Goal: Information Seeking & Learning: Learn about a topic

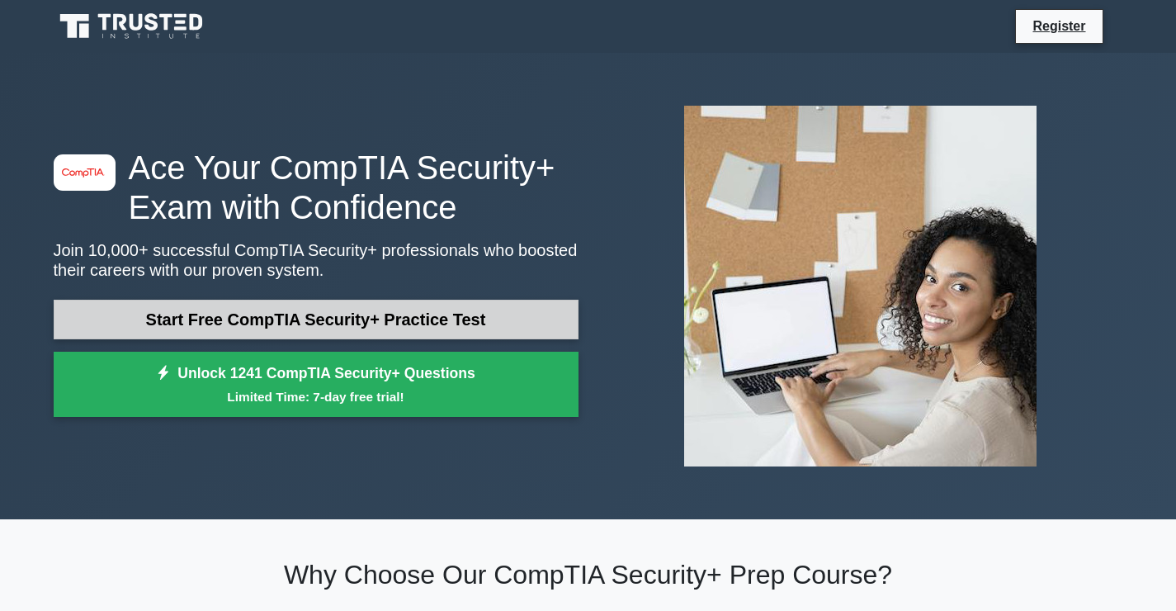
click at [390, 324] on link "Start Free CompTIA Security+ Practice Test" at bounding box center [316, 320] width 525 height 40
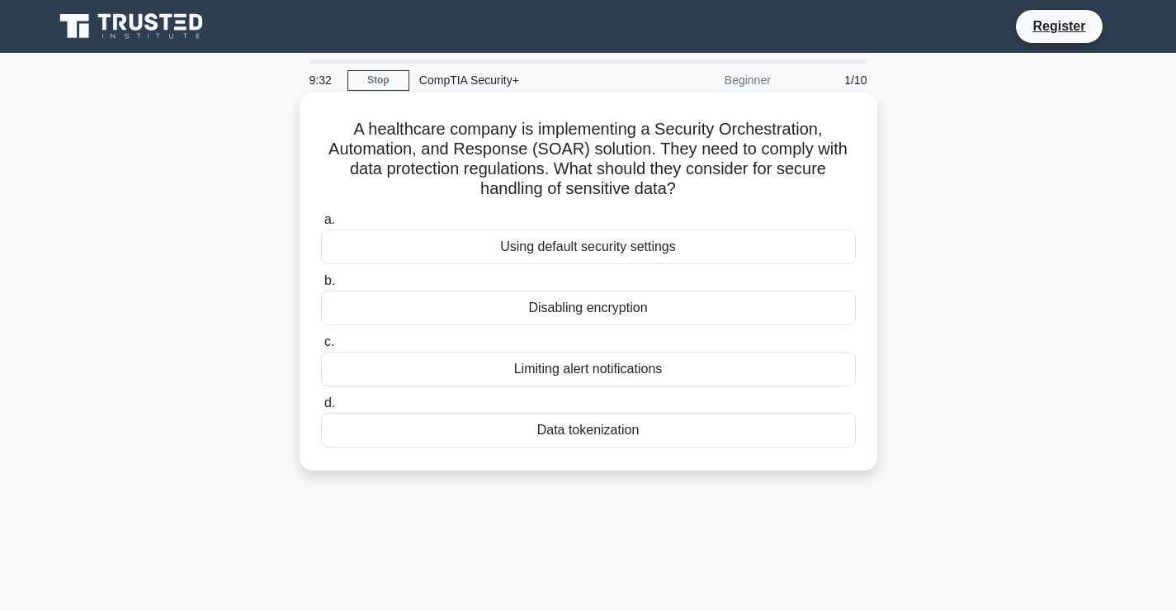
click at [545, 306] on div "Disabling encryption" at bounding box center [588, 307] width 535 height 35
click at [321, 286] on input "b. Disabling encryption" at bounding box center [321, 281] width 0 height 11
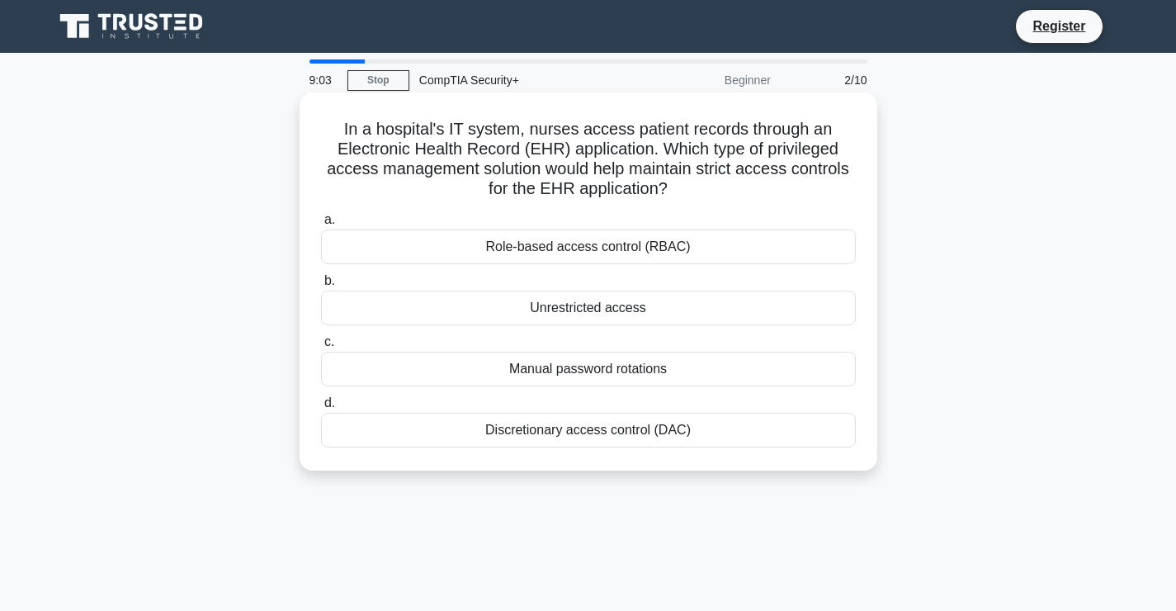
click at [545, 252] on div "Role-based access control (RBAC)" at bounding box center [588, 246] width 535 height 35
click at [321, 225] on input "a. Role-based access control (RBAC)" at bounding box center [321, 220] width 0 height 11
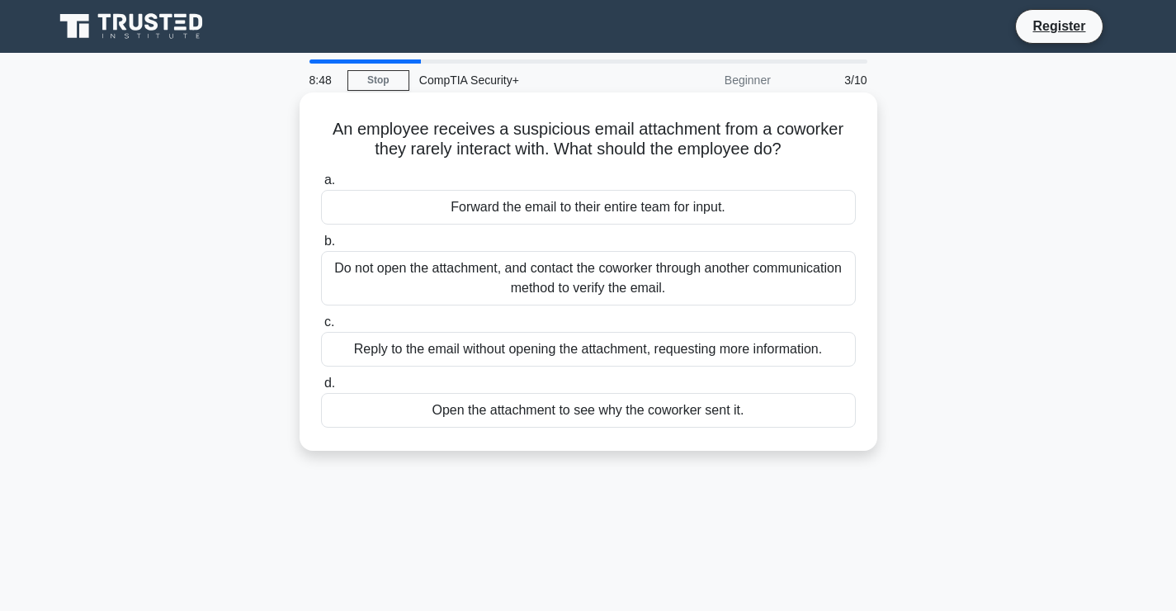
click at [612, 269] on div "Do not open the attachment, and contact the coworker through another communicat…" at bounding box center [588, 278] width 535 height 54
click at [321, 247] on input "b. Do not open the attachment, and contact the coworker through another communi…" at bounding box center [321, 241] width 0 height 11
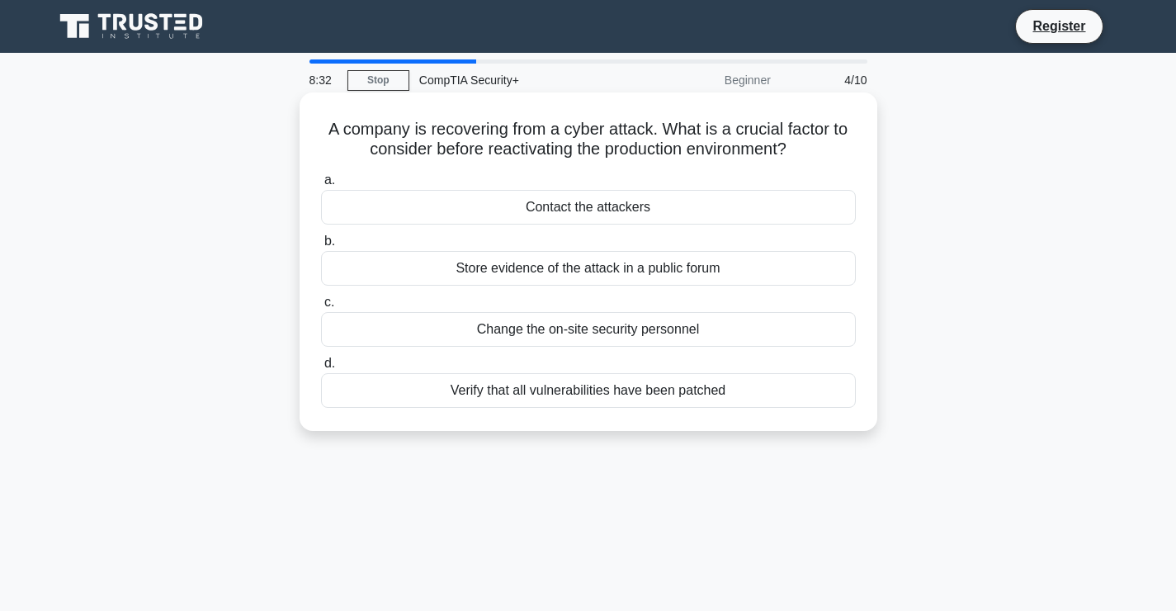
click at [496, 390] on div "Verify that all vulnerabilities have been patched" at bounding box center [588, 390] width 535 height 35
click at [321, 369] on input "d. Verify that all vulnerabilities have been patched" at bounding box center [321, 363] width 0 height 11
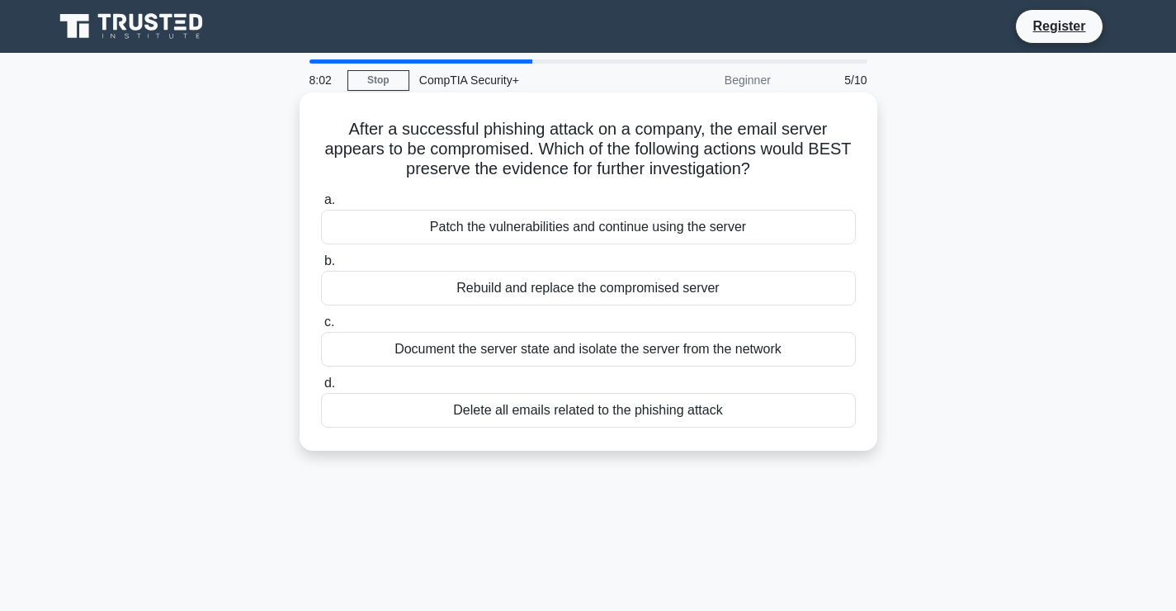
click at [454, 339] on div "Document the server state and isolate the server from the network" at bounding box center [588, 349] width 535 height 35
click at [321, 328] on input "c. Document the server state and isolate the server from the network" at bounding box center [321, 322] width 0 height 11
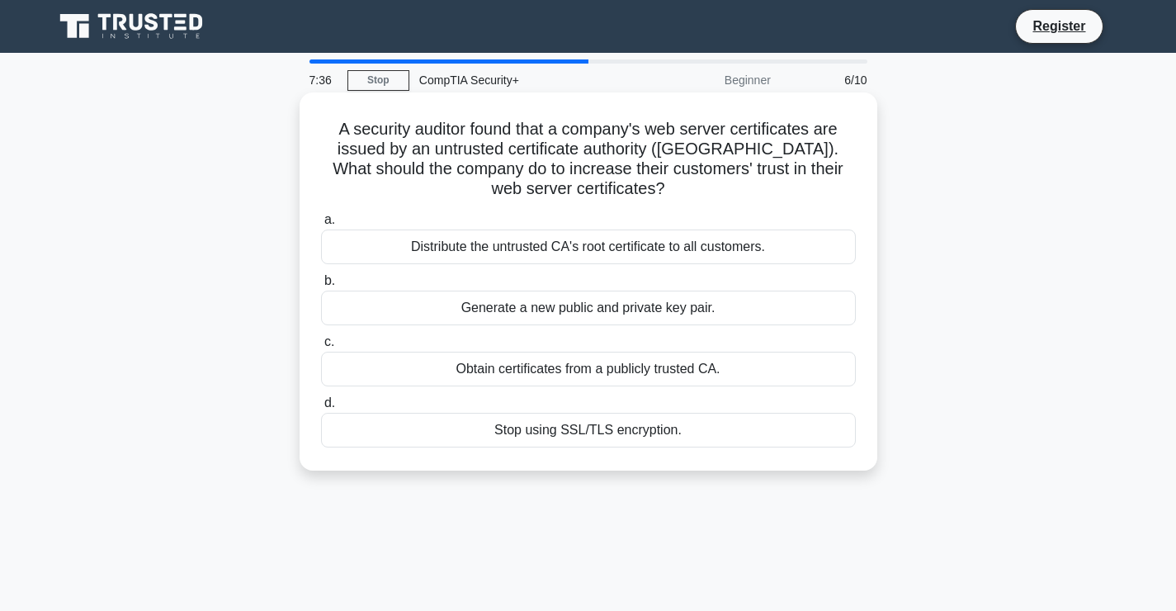
click at [632, 371] on div "Obtain certificates from a publicly trusted CA." at bounding box center [588, 369] width 535 height 35
click at [321, 347] on input "c. Obtain certificates from a publicly trusted CA." at bounding box center [321, 342] width 0 height 11
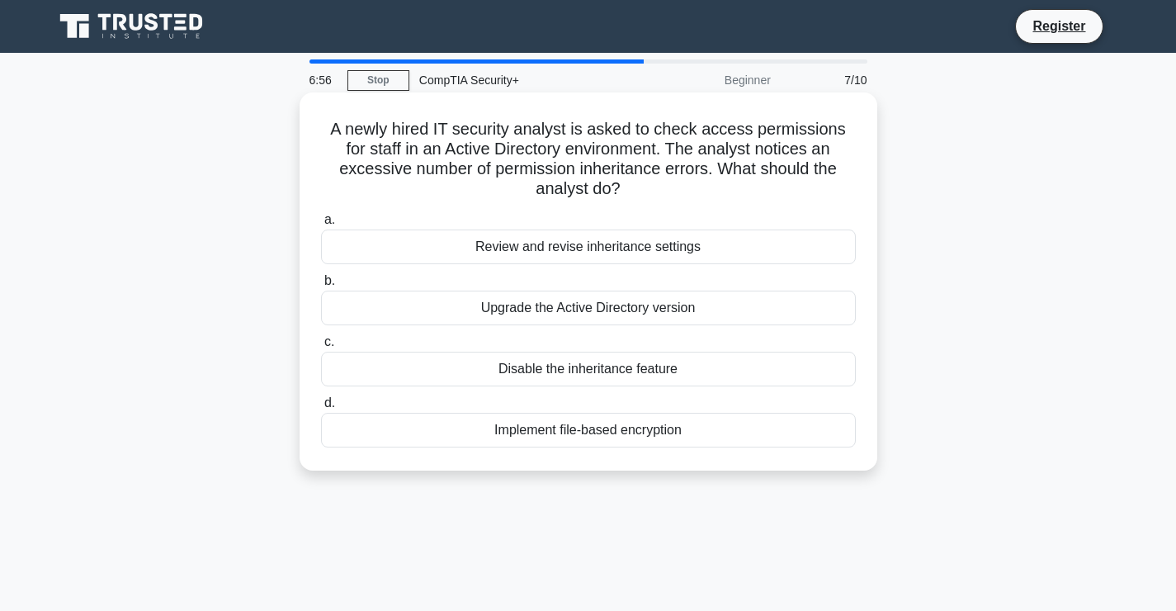
click at [570, 416] on div "Implement file-based encryption" at bounding box center [588, 430] width 535 height 35
click at [321, 408] on input "d. Implement file-based encryption" at bounding box center [321, 403] width 0 height 11
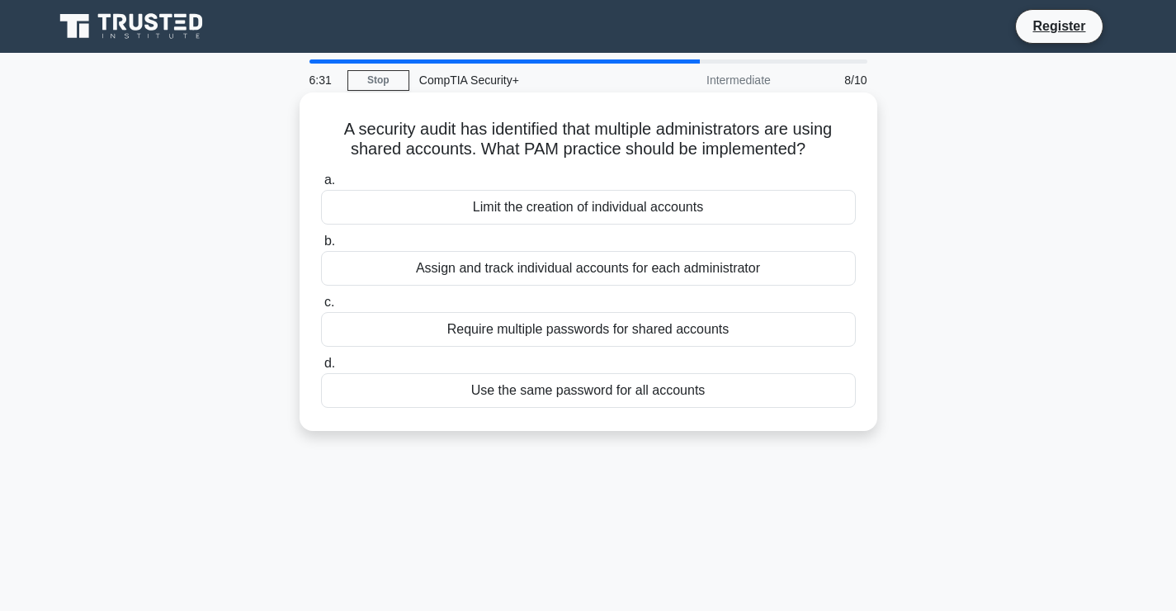
click at [597, 334] on div "Require multiple passwords for shared accounts" at bounding box center [588, 329] width 535 height 35
click at [321, 308] on input "c. Require multiple passwords for shared accounts" at bounding box center [321, 302] width 0 height 11
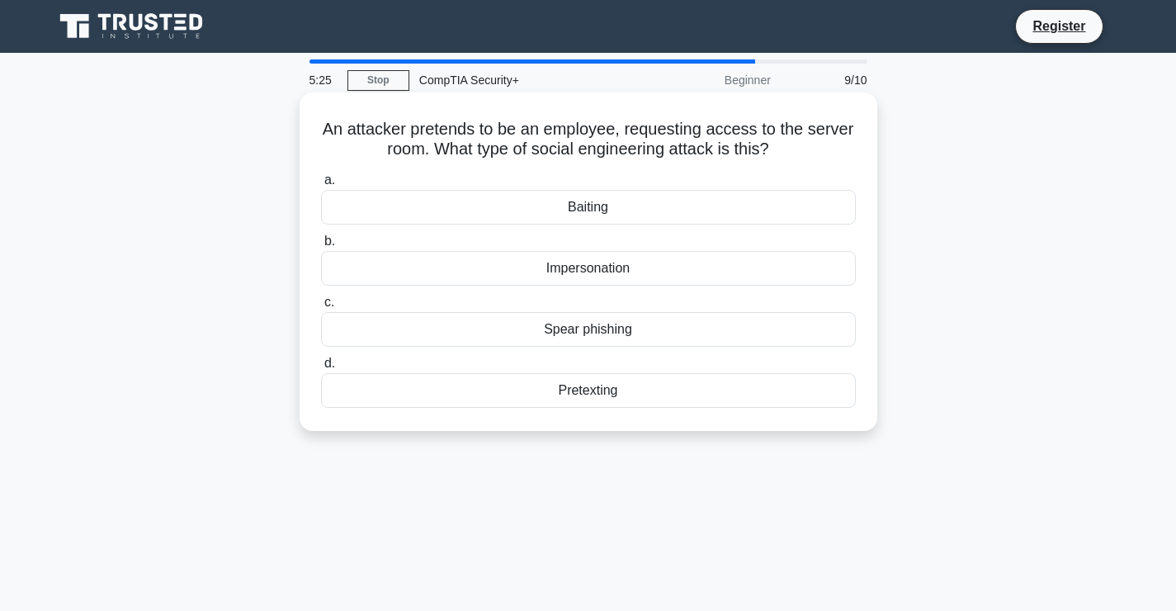
click at [512, 271] on div "Impersonation" at bounding box center [588, 268] width 535 height 35
click at [321, 247] on input "b. Impersonation" at bounding box center [321, 241] width 0 height 11
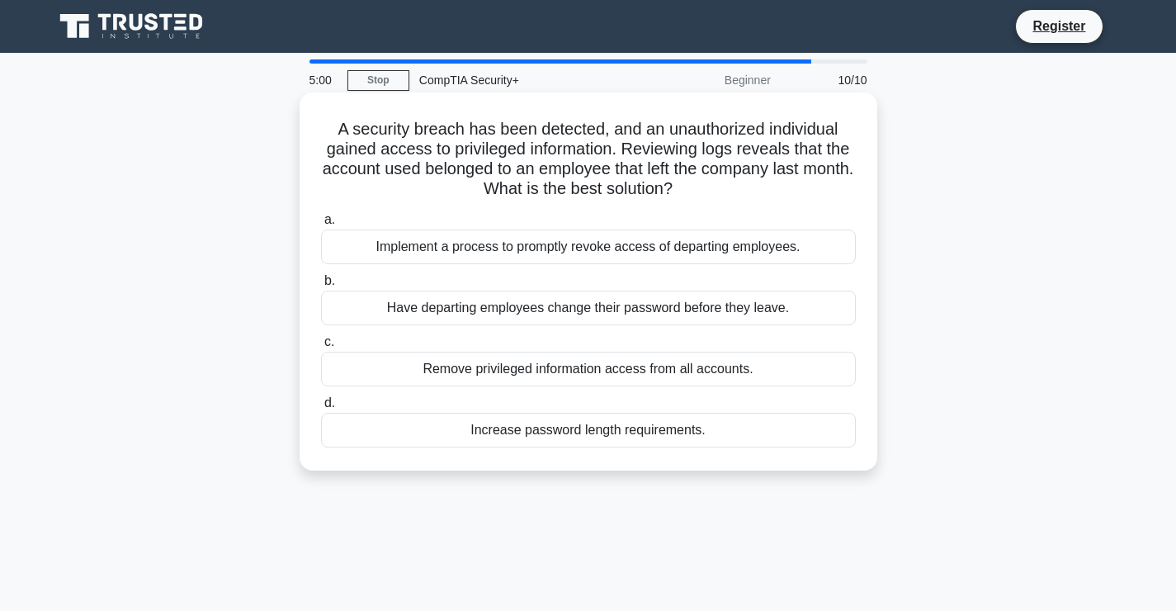
click at [590, 244] on div "Implement a process to promptly revoke access of departing employees." at bounding box center [588, 246] width 535 height 35
click at [321, 225] on input "a. Implement a process to promptly revoke access of departing employees." at bounding box center [321, 220] width 0 height 11
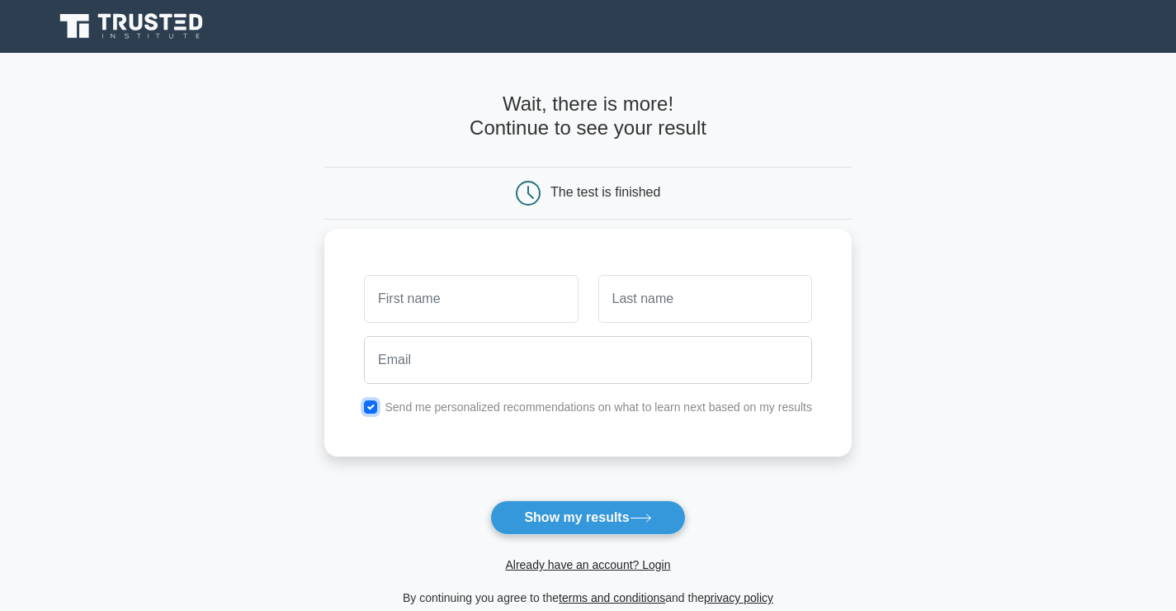
click at [368, 403] on input "checkbox" at bounding box center [370, 406] width 13 height 13
checkbox input "false"
click at [465, 300] on input "text" at bounding box center [471, 299] width 214 height 48
type input "Hitesh"
click at [688, 312] on input "text" at bounding box center [705, 299] width 214 height 48
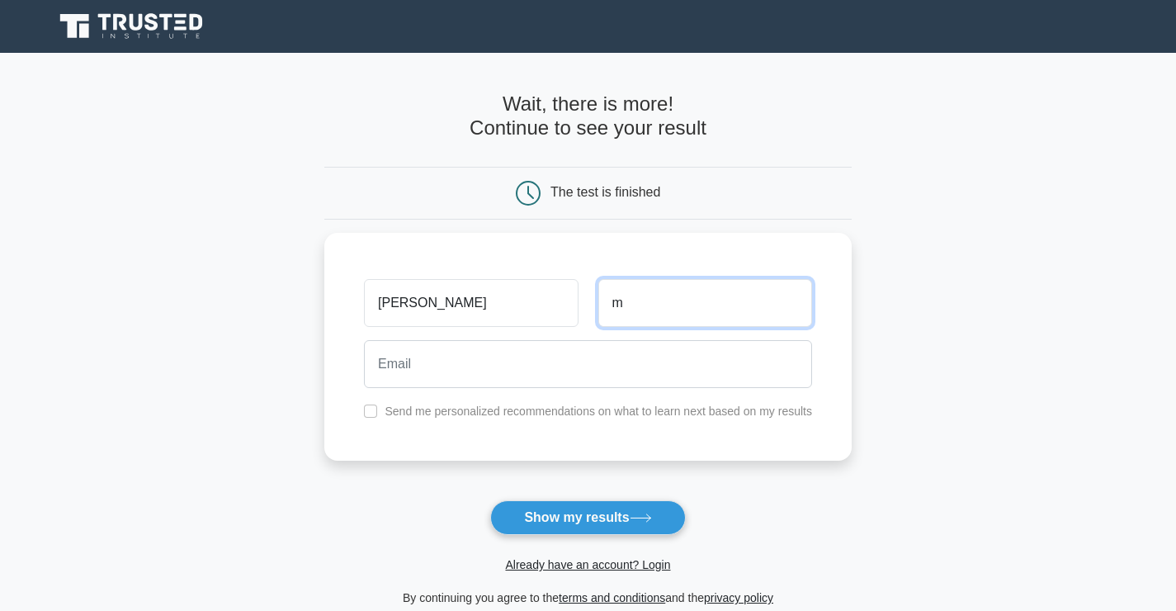
type input "m"
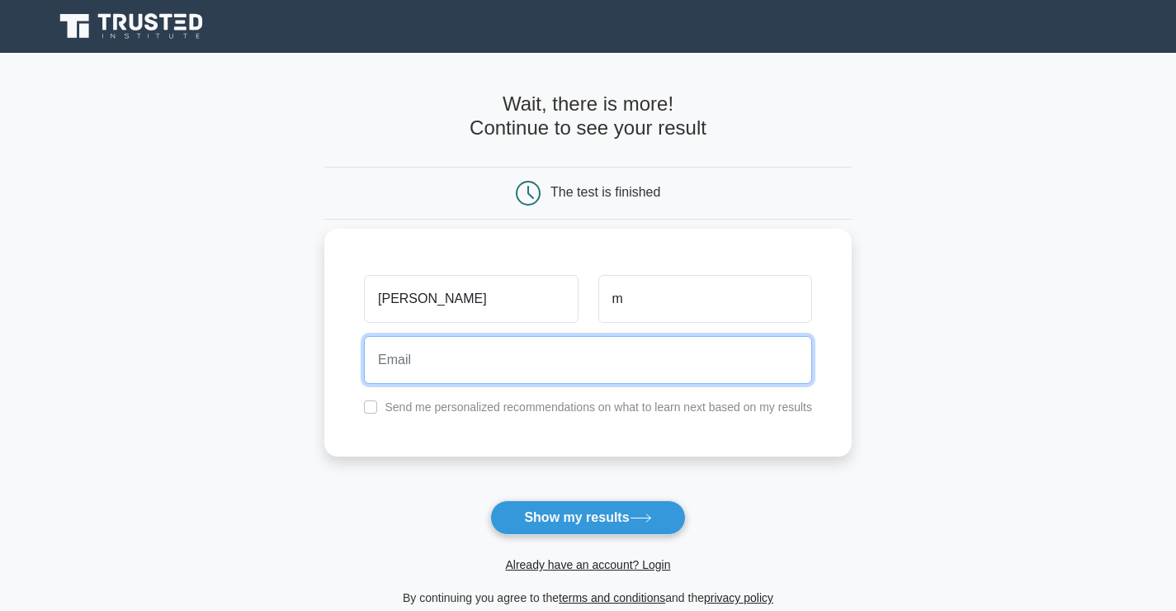
click at [451, 361] on input "email" at bounding box center [588, 360] width 448 height 48
paste input "mmalhotrahitesh@gmail.com"
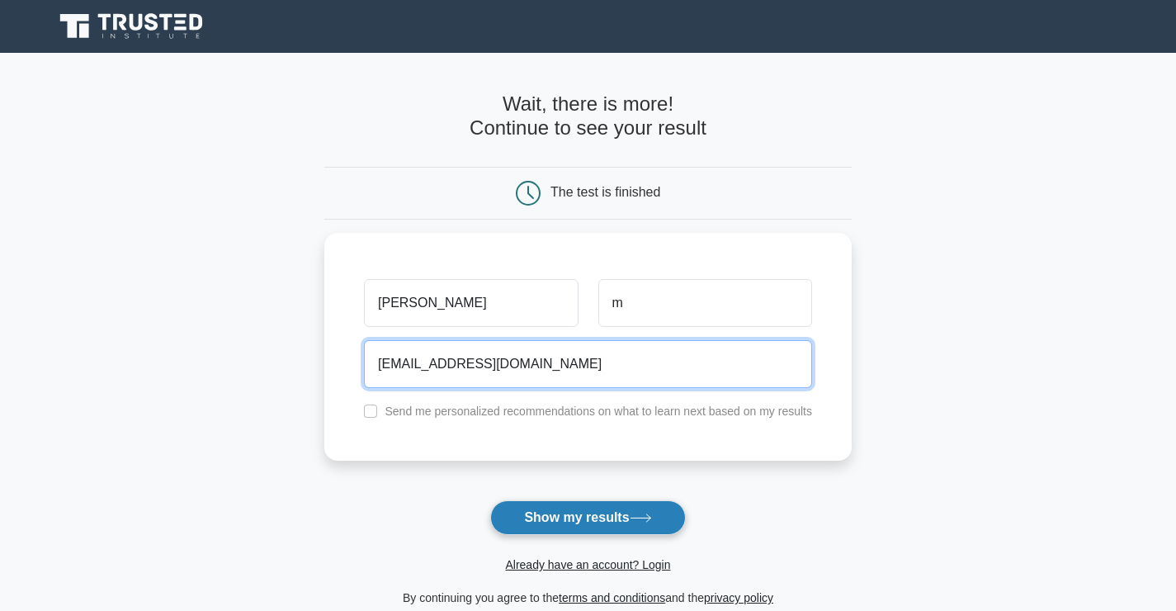
type input "mmalhotrahitesh@gmail.com"
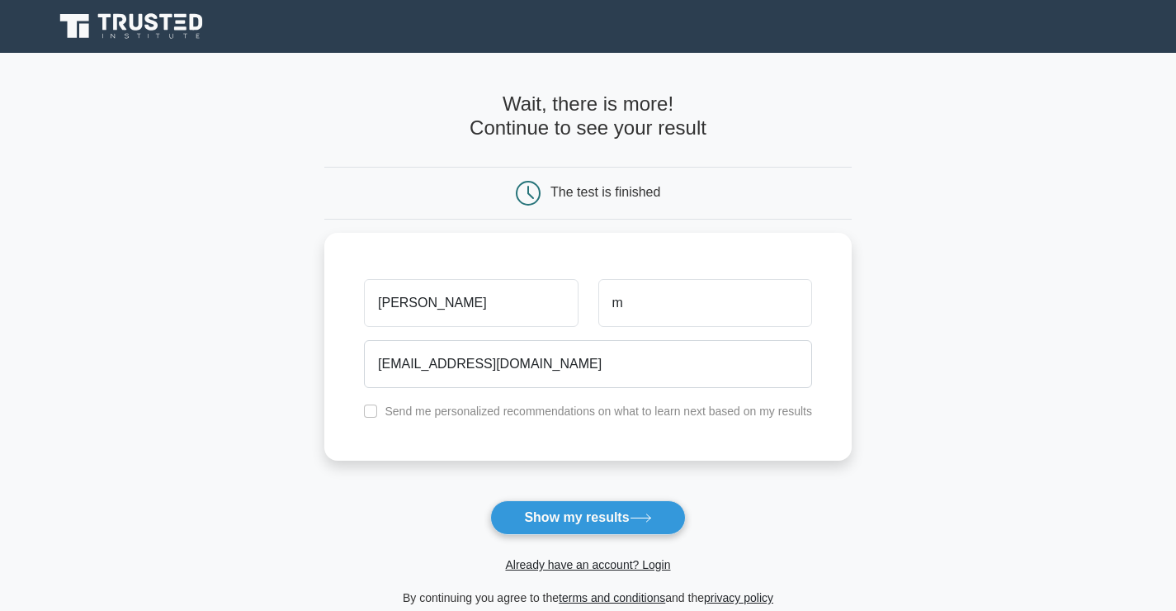
click at [547, 522] on button "Show my results" at bounding box center [587, 517] width 195 height 35
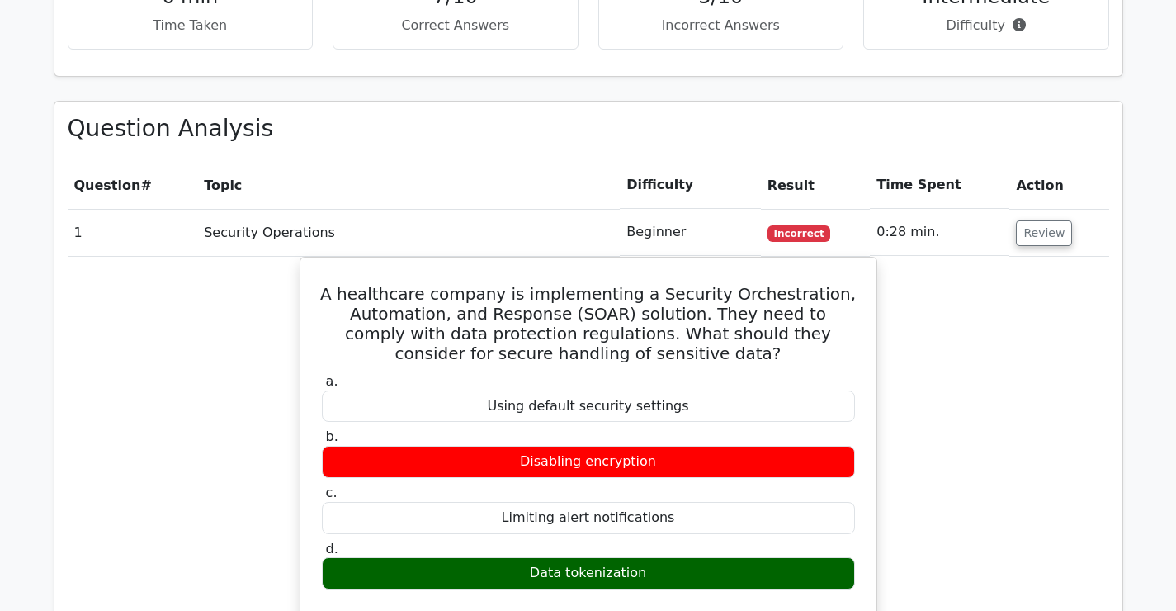
scroll to position [1173, 0]
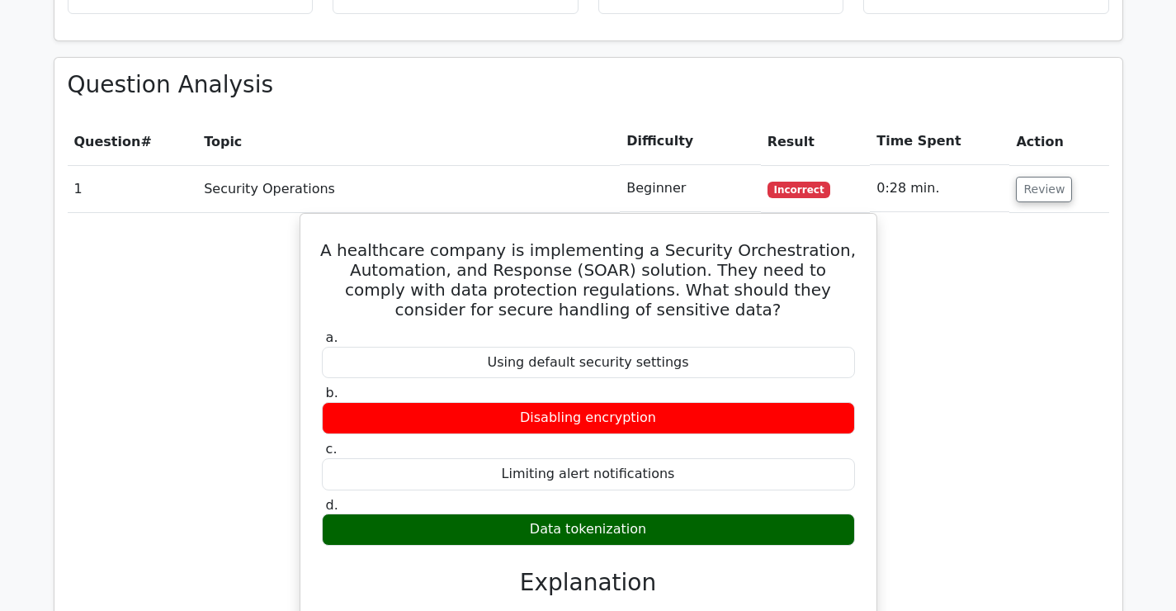
click at [791, 182] on span "Incorrect" at bounding box center [799, 190] width 64 height 17
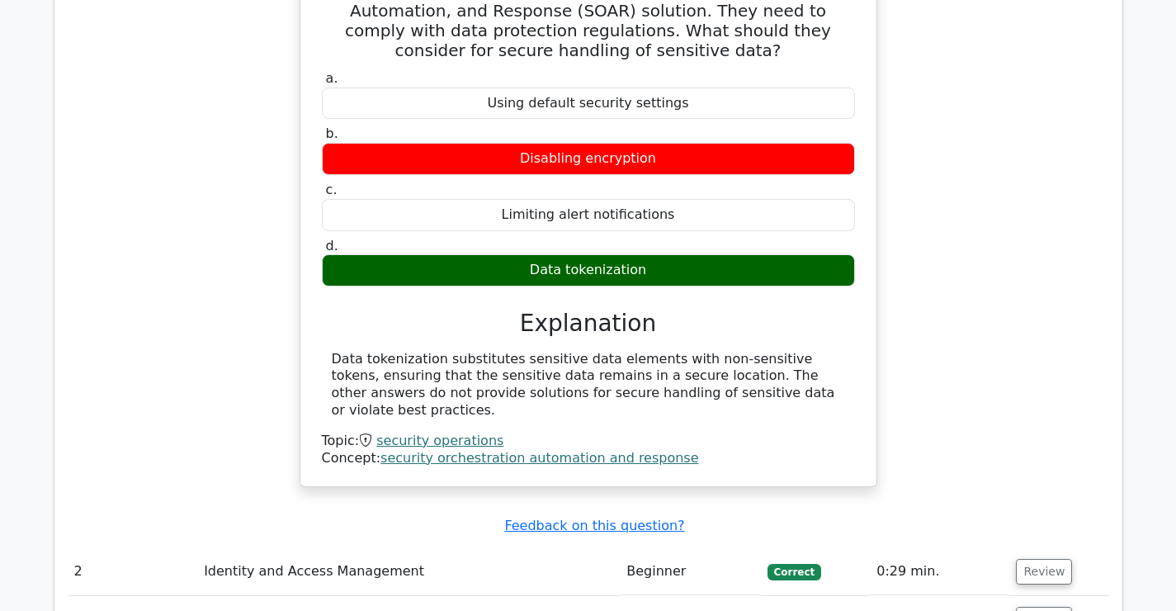
scroll to position [1763, 0]
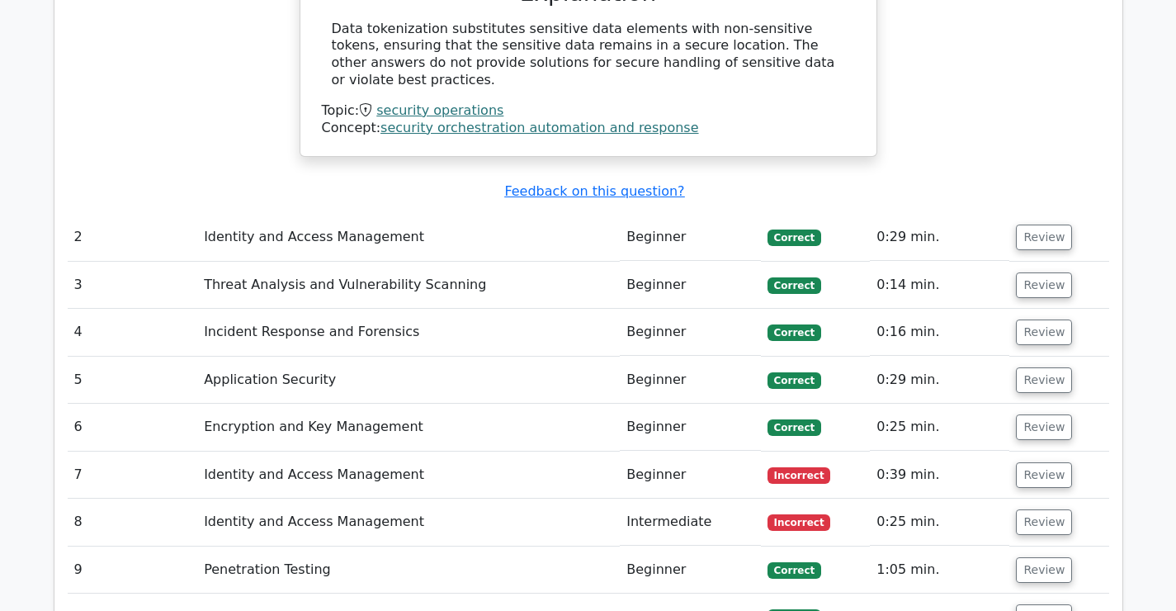
click at [310, 451] on td "Identity and Access Management" at bounding box center [408, 474] width 423 height 47
click at [1027, 462] on button "Review" at bounding box center [1044, 475] width 56 height 26
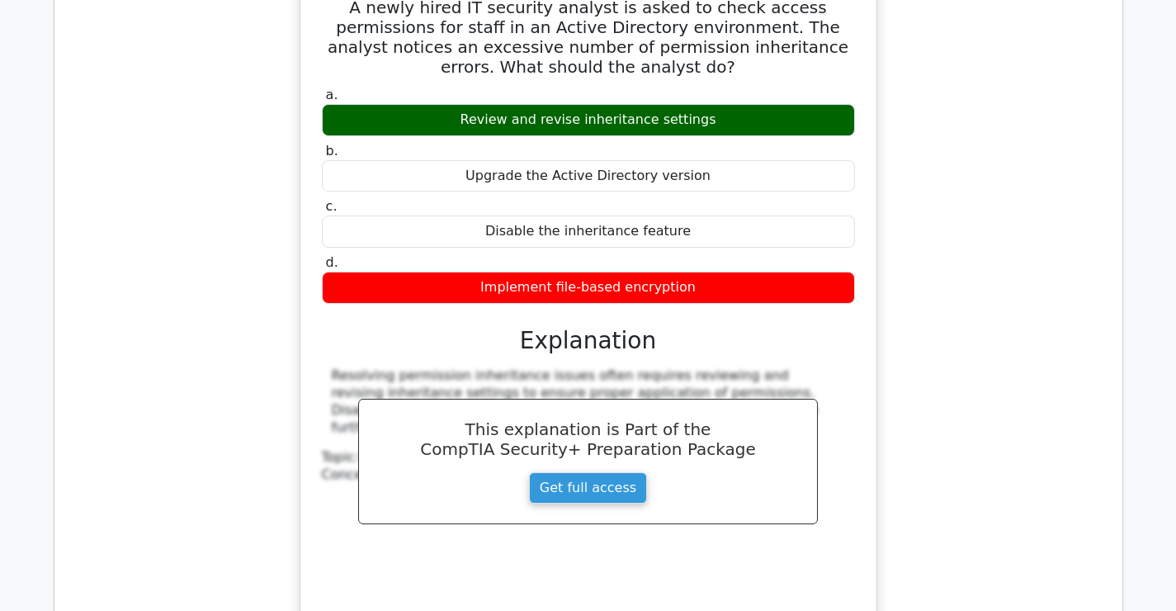
scroll to position [2508, 0]
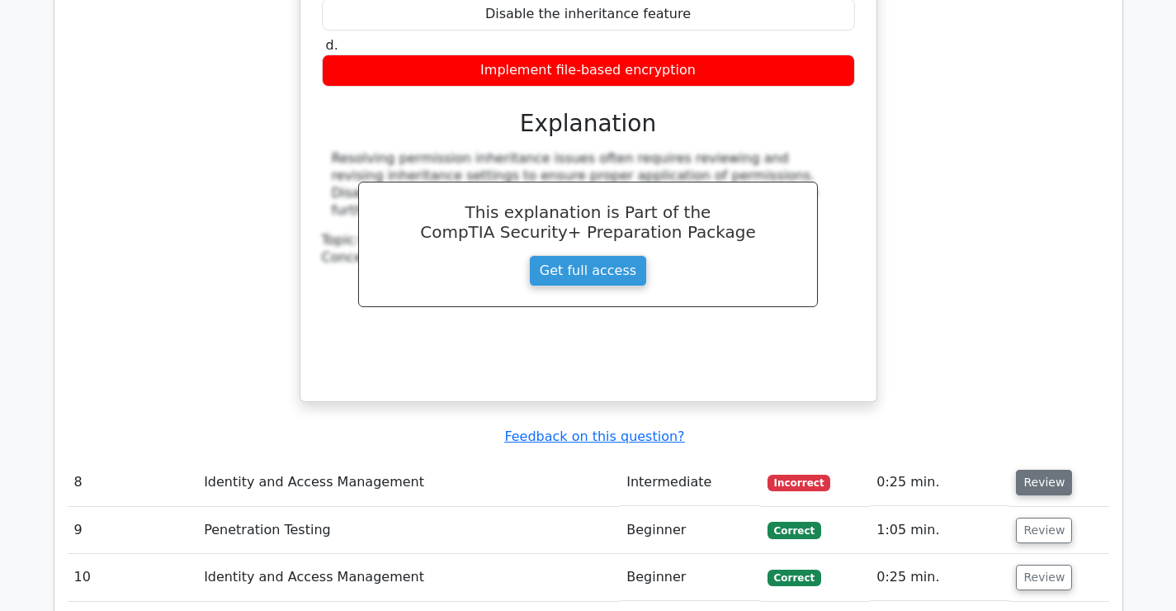
click at [1024, 470] on button "Review" at bounding box center [1044, 483] width 56 height 26
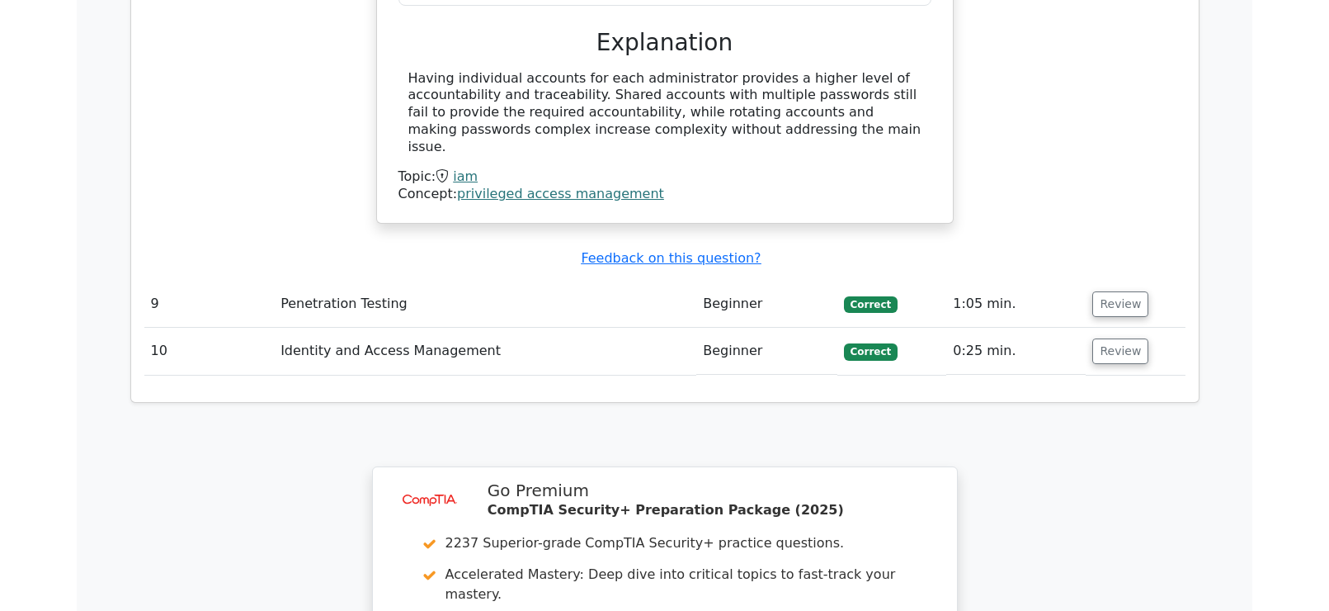
scroll to position [3651, 0]
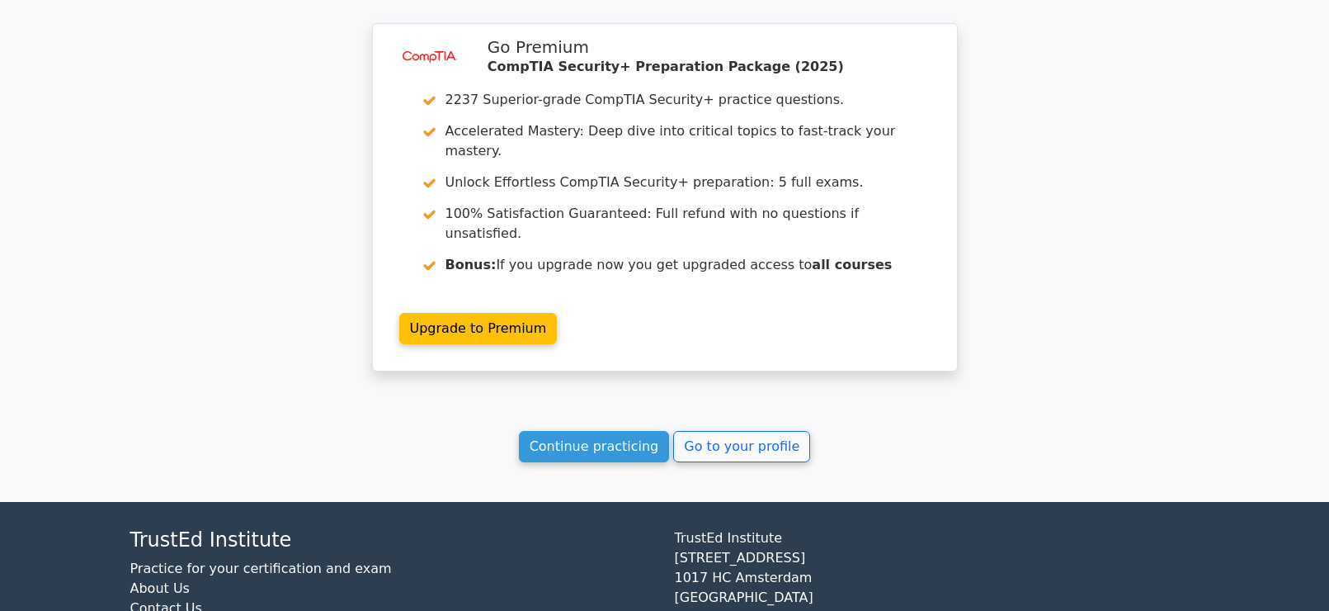
scroll to position [2474, 0]
